Goal: Task Accomplishment & Management: Manage account settings

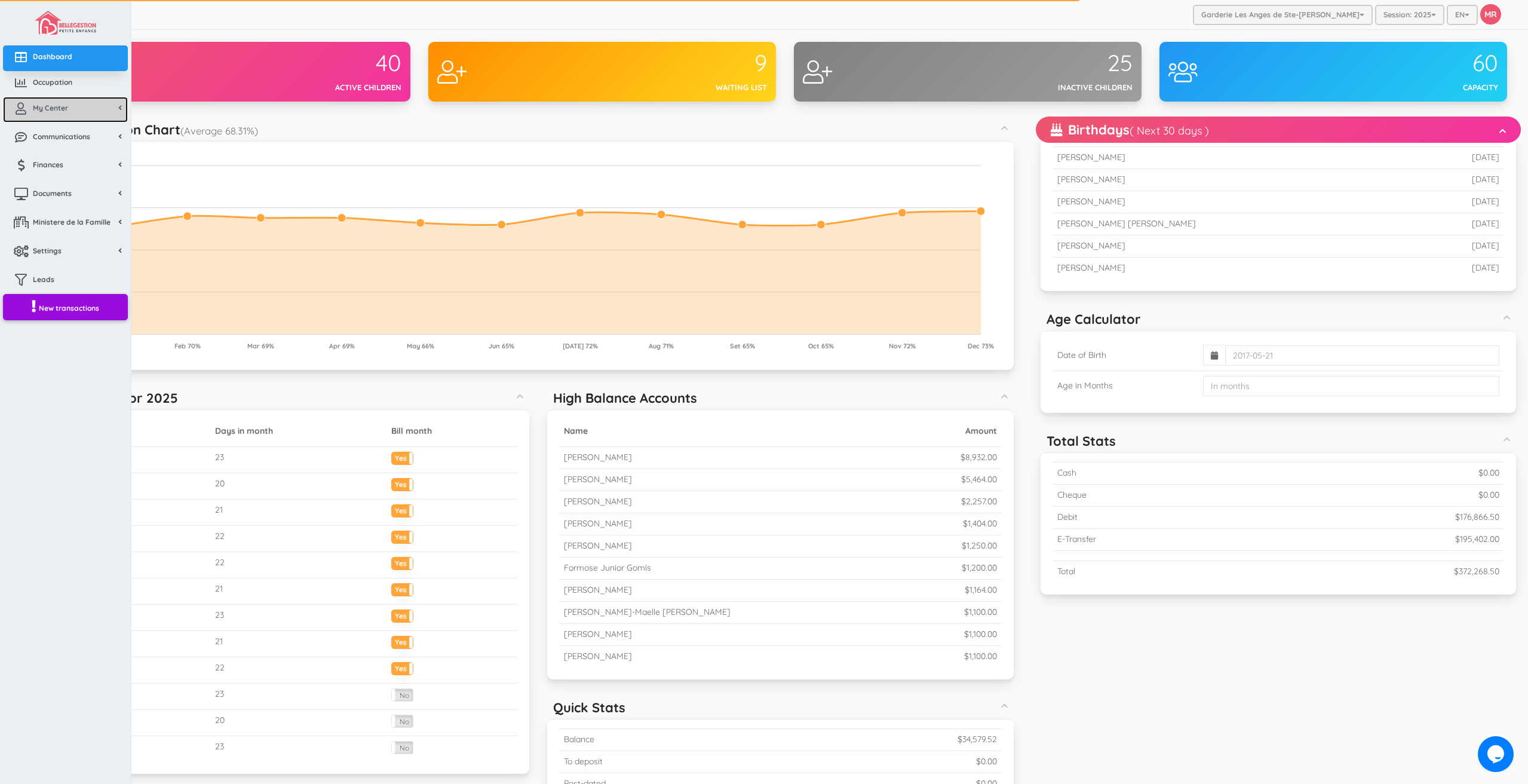
click at [31, 107] on icon at bounding box center [20, 109] width 24 height 12
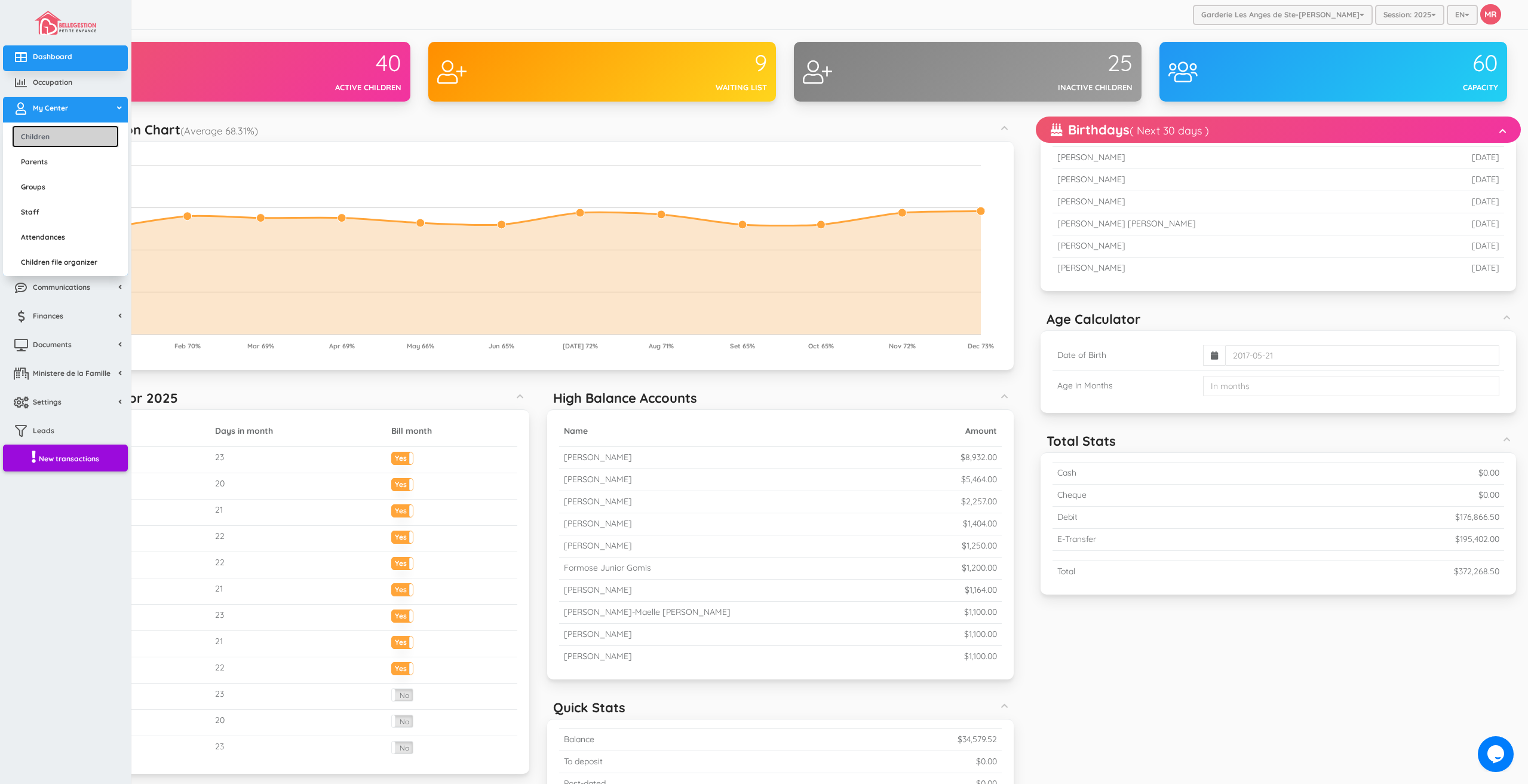
click at [45, 137] on link "Children" at bounding box center [64, 136] width 107 height 22
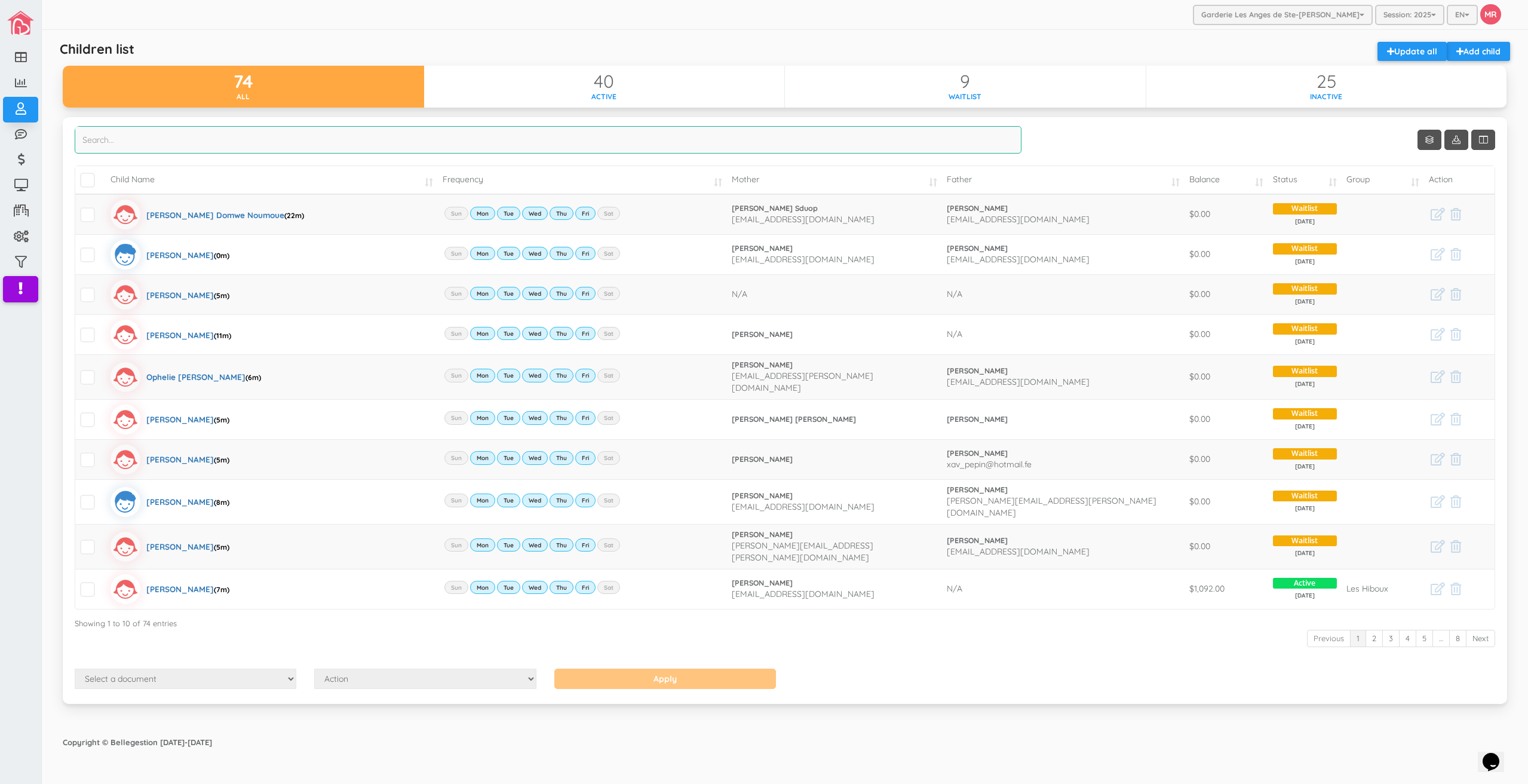
click at [529, 150] on input "search" at bounding box center [548, 139] width 947 height 28
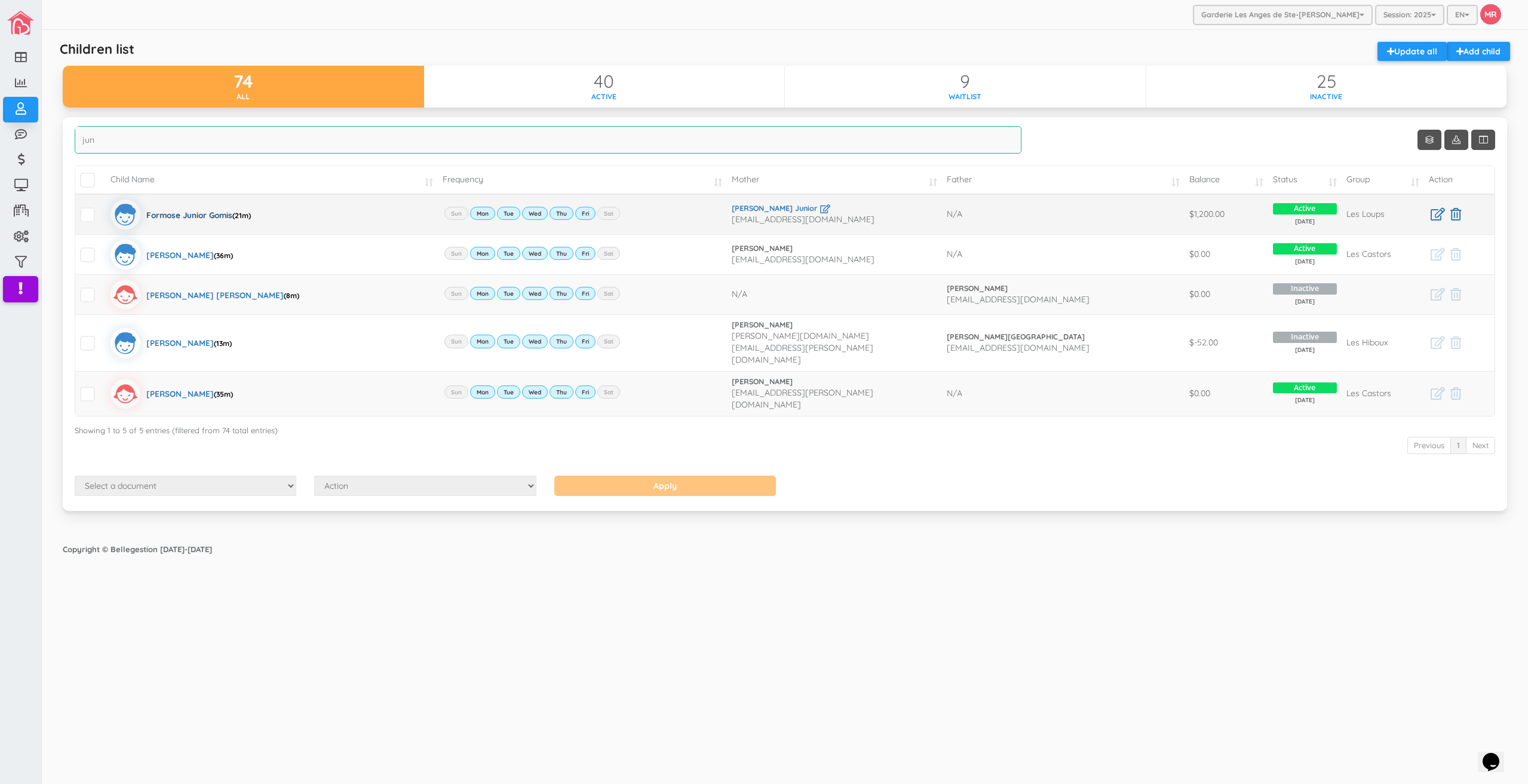
type input "jun"
click at [184, 212] on div "Formose Junior Gomis (21m)" at bounding box center [198, 214] width 105 height 30
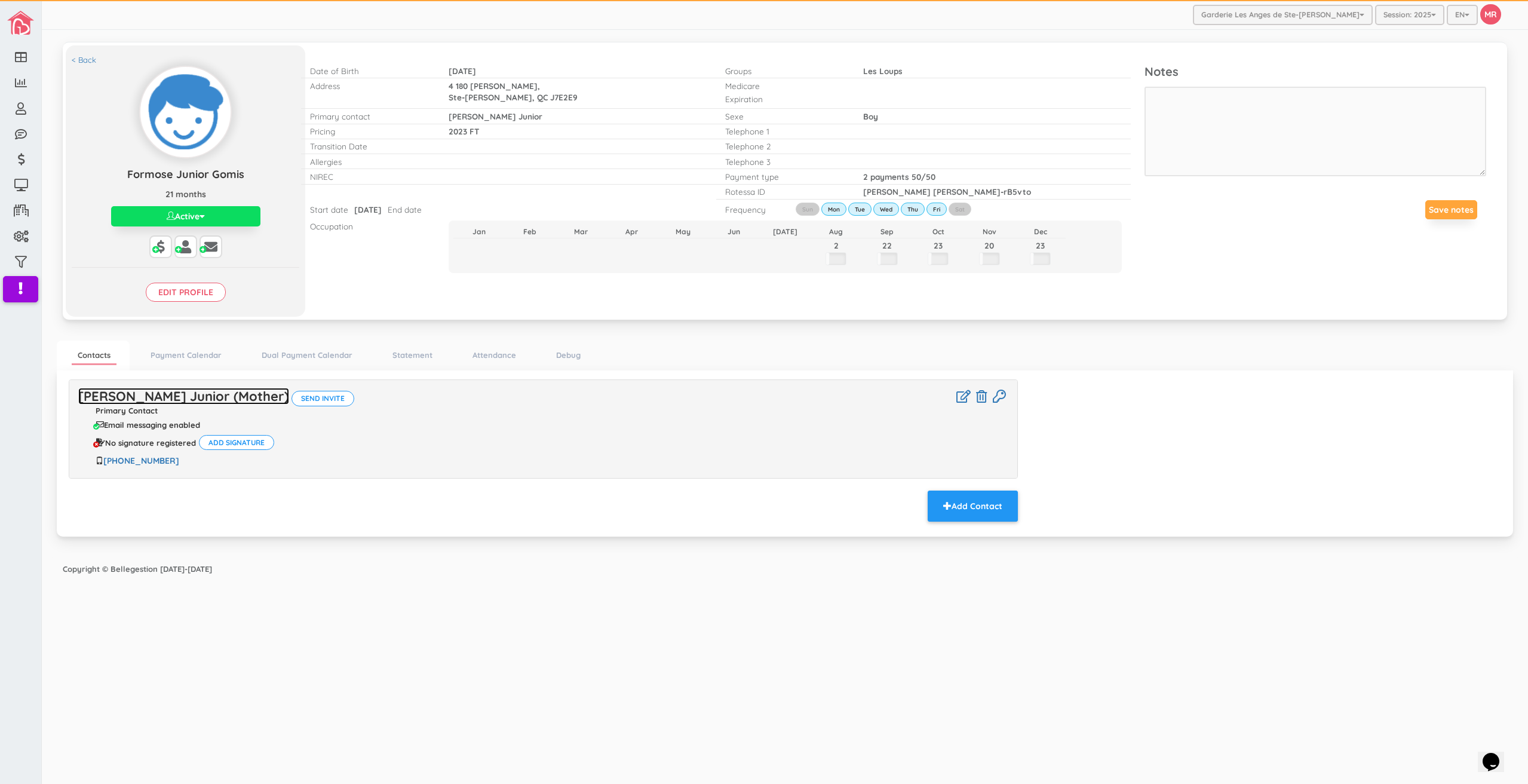
click at [234, 391] on link "Yvette Kapouroie Junior (Mother)" at bounding box center [183, 395] width 210 height 16
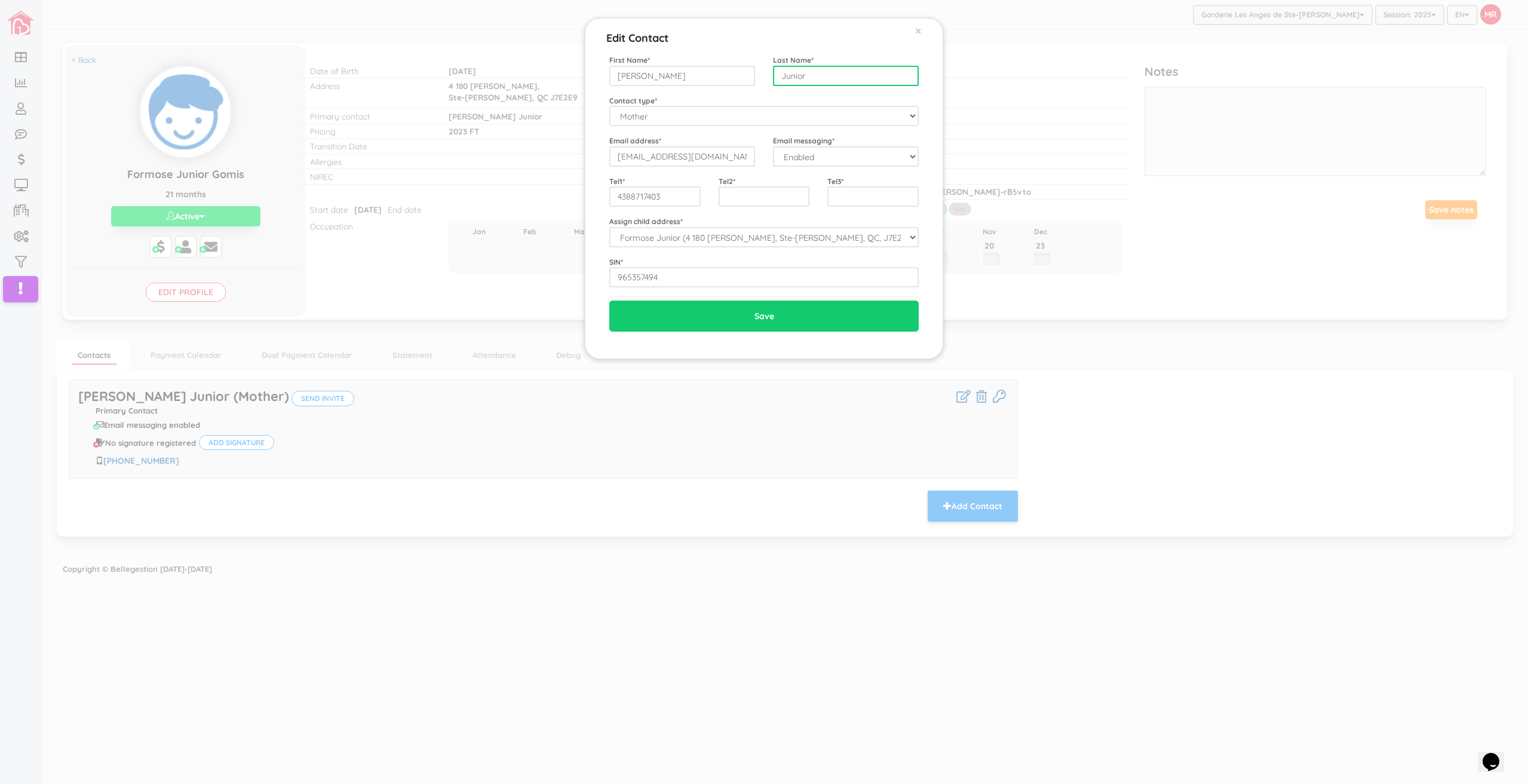
drag, startPoint x: 840, startPoint y: 73, endPoint x: 776, endPoint y: 74, distance: 64.0
click at [776, 74] on input "Junior" at bounding box center [846, 75] width 146 height 20
type input "Mendy"
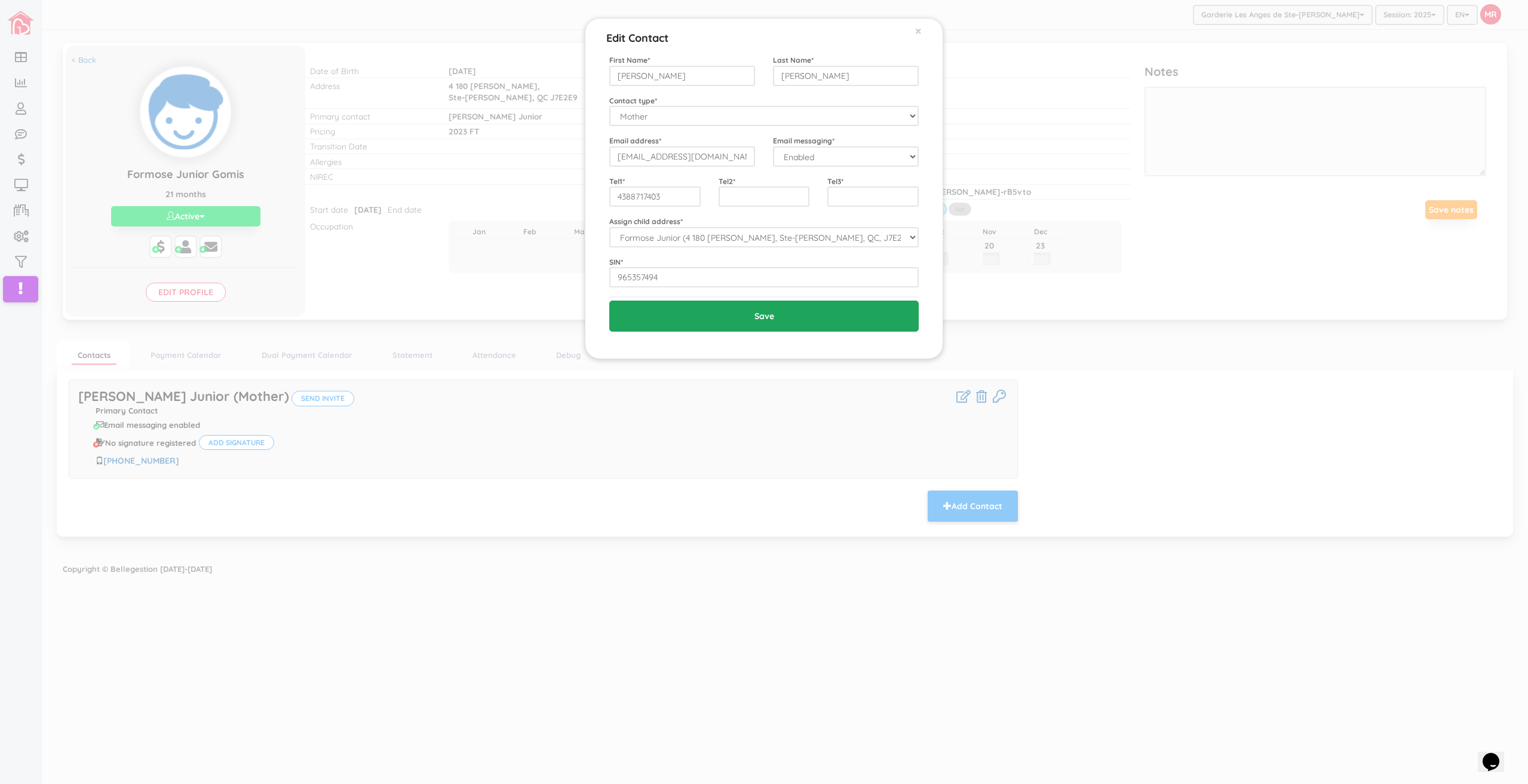
click at [721, 318] on input "Save" at bounding box center [764, 316] width 309 height 31
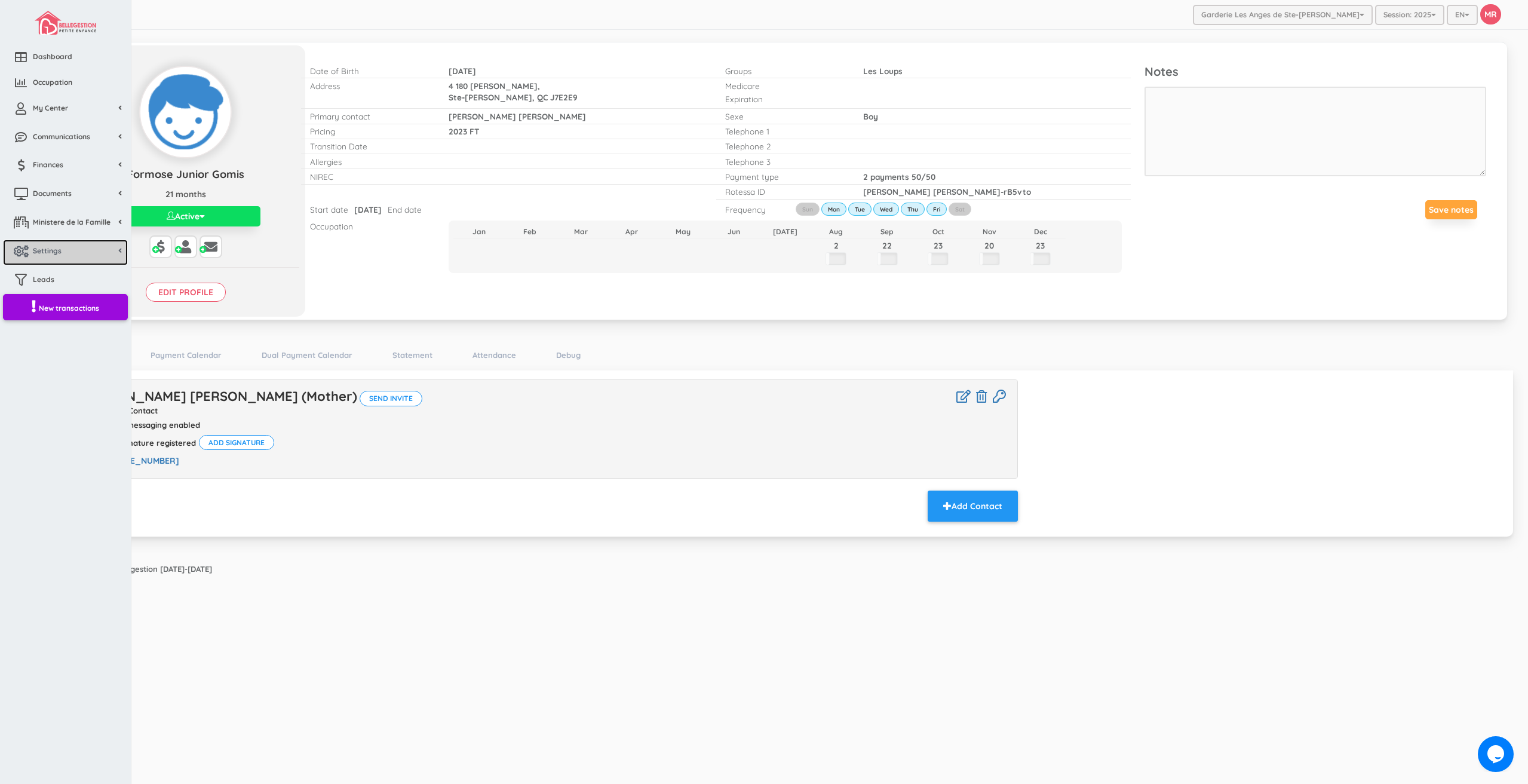
click at [62, 246] on link "Settings" at bounding box center [65, 252] width 125 height 26
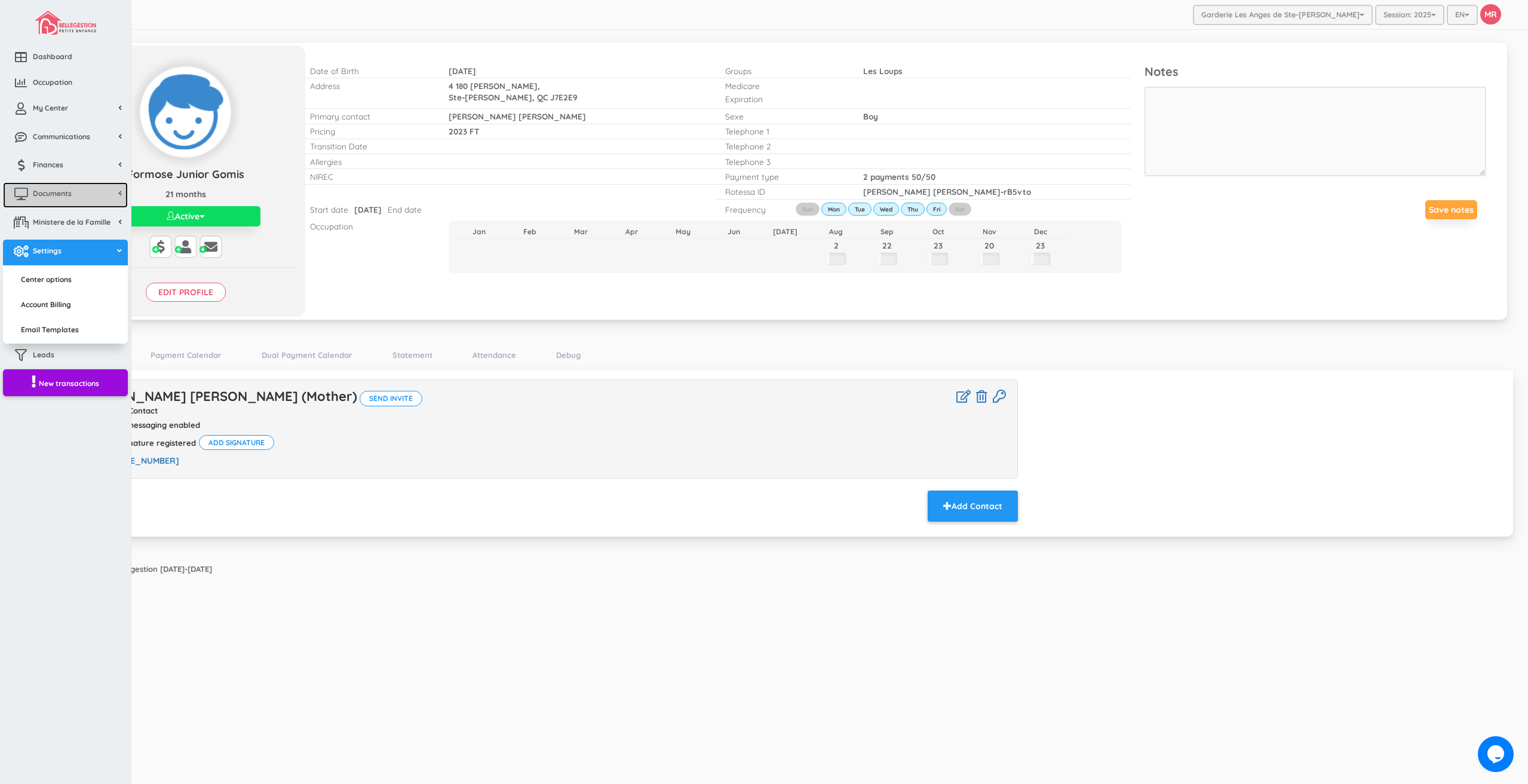
click at [64, 184] on link "Documents" at bounding box center [65, 195] width 125 height 26
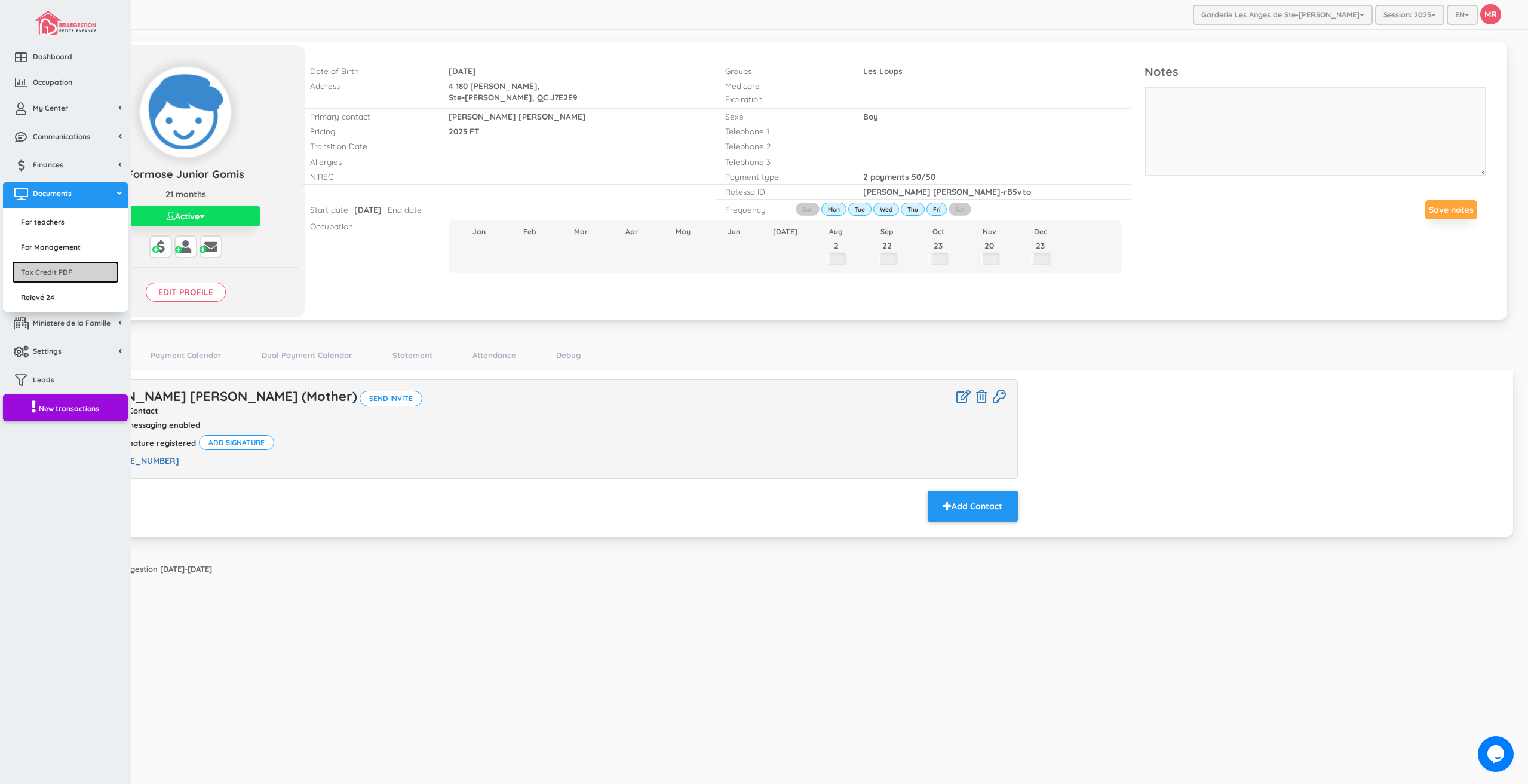
click at [86, 270] on link "Tax Credit PDF" at bounding box center [64, 272] width 107 height 22
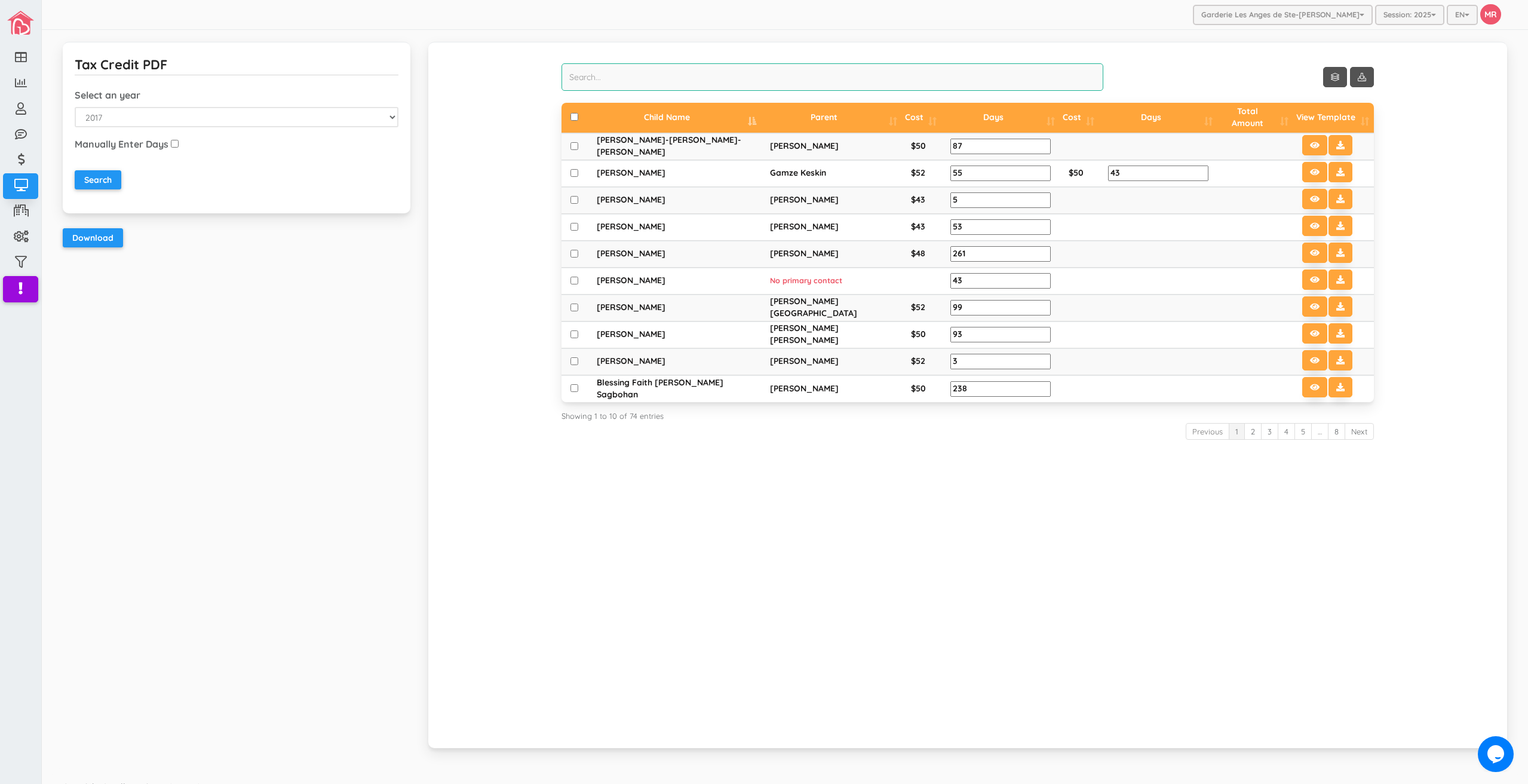
click at [694, 74] on input "search" at bounding box center [832, 77] width 542 height 28
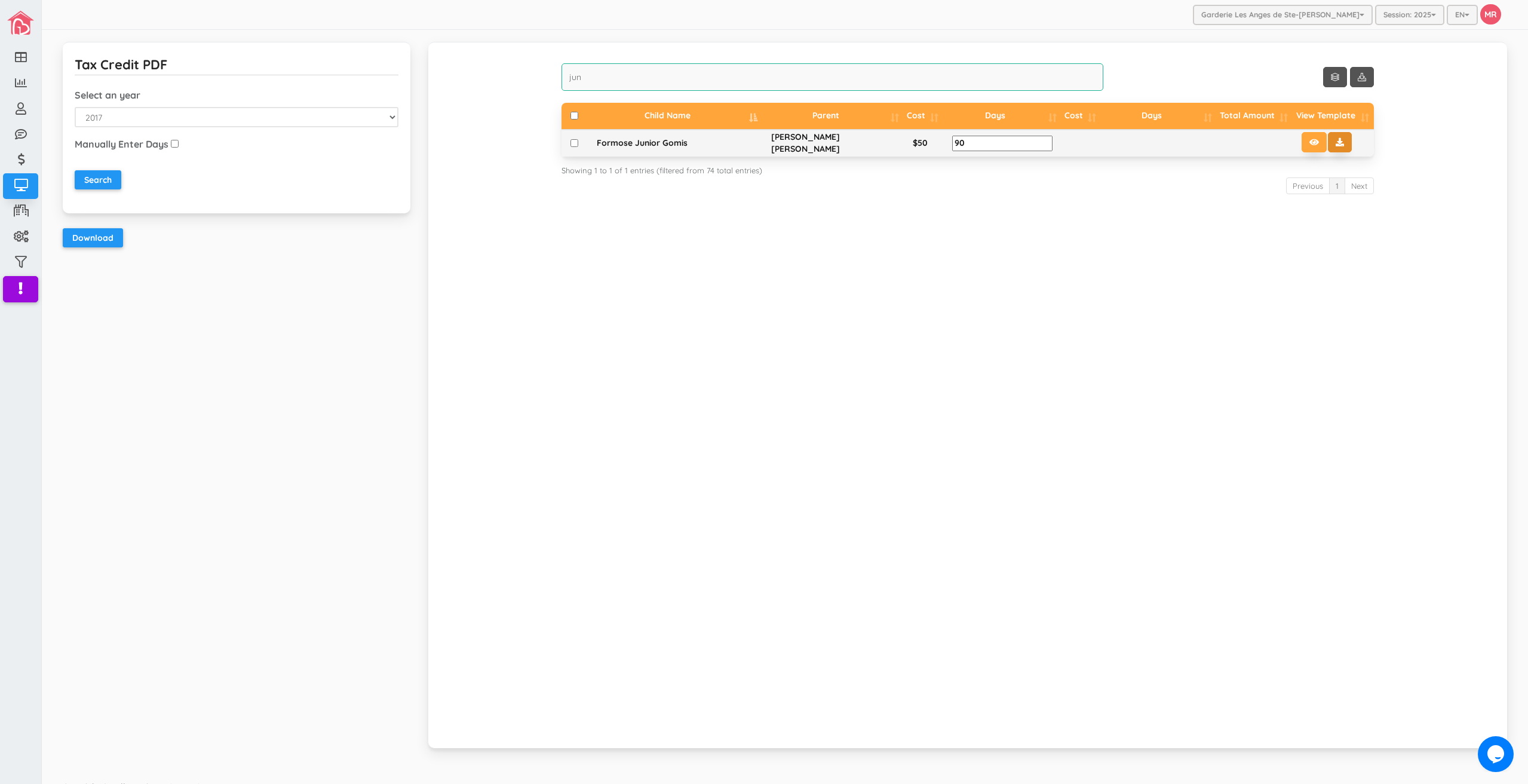
type input "jun"
click at [1336, 142] on icon at bounding box center [1340, 142] width 9 height 9
